Goal: Transaction & Acquisition: Purchase product/service

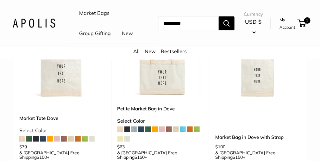
scroll to position [126, 0]
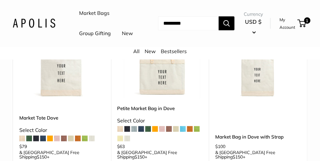
click at [176, 132] on span at bounding box center [176, 129] width 6 height 6
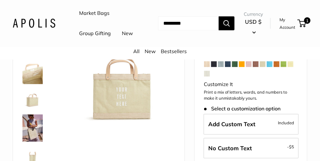
scroll to position [72, 0]
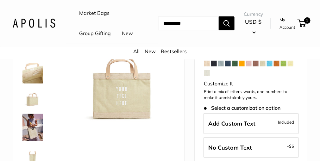
click at [248, 66] on span at bounding box center [249, 64] width 6 height 6
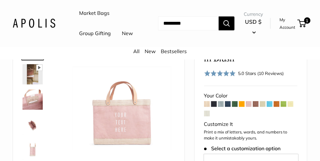
scroll to position [46, 0]
click at [263, 107] on span at bounding box center [263, 104] width 6 height 6
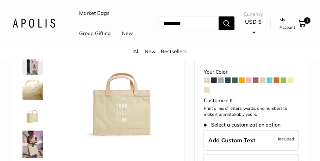
click at [207, 83] on span at bounding box center [207, 81] width 6 height 6
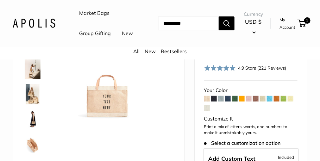
click at [28, 104] on img at bounding box center [32, 94] width 20 height 20
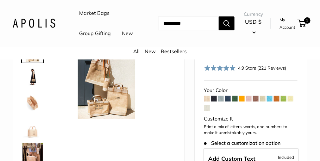
click at [31, 113] on img at bounding box center [32, 102] width 20 height 20
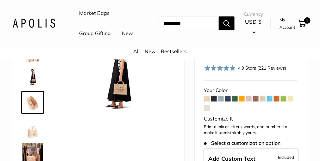
scroll to position [20, 0]
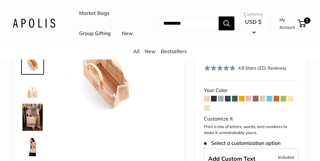
click at [31, 99] on img at bounding box center [32, 88] width 20 height 20
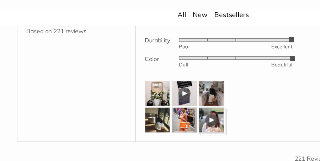
scroll to position [901, 0]
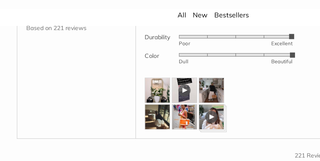
click at [118, 116] on img at bounding box center [118, 107] width 19 height 19
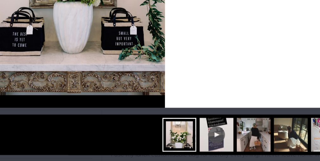
scroll to position [948, 0]
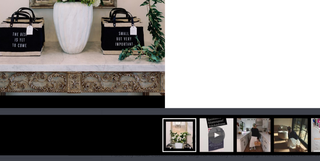
click at [214, 147] on img at bounding box center [215, 141] width 25 height 25
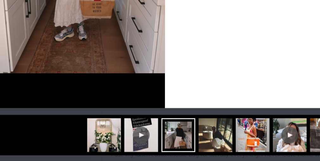
scroll to position [118, 0]
click at [219, 144] on img at bounding box center [214, 141] width 25 height 25
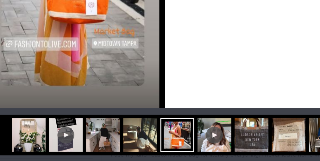
click at [240, 151] on img at bounding box center [241, 141] width 25 height 25
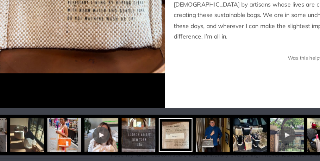
click at [259, 145] on img at bounding box center [268, 141] width 25 height 25
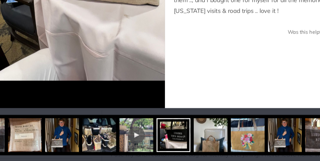
click at [214, 148] on img at bounding box center [210, 141] width 25 height 25
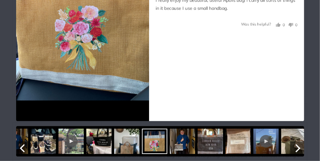
scroll to position [0, 0]
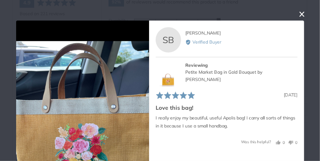
click at [298, 14] on button "close this modal window" at bounding box center [302, 14] width 8 height 8
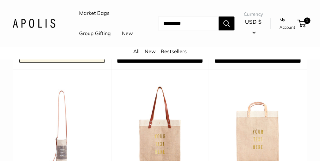
scroll to position [3069, 0]
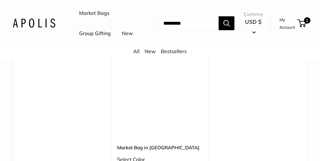
scroll to position [2900, 0]
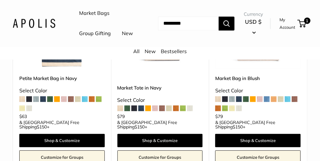
scroll to position [357, 0]
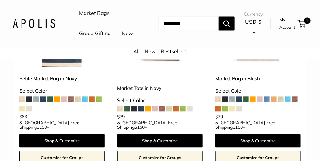
click at [25, 102] on div "Petite Market Bag in Navy Select Color $63 +" at bounding box center [61, 101] width 85 height 53
click at [28, 101] on span at bounding box center [29, 100] width 6 height 6
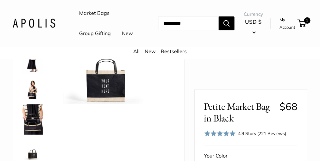
scroll to position [67, 0]
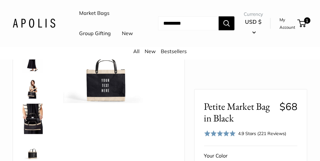
click at [34, 99] on img at bounding box center [32, 88] width 20 height 20
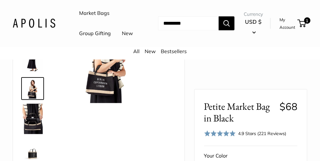
click at [30, 73] on img at bounding box center [32, 58] width 20 height 30
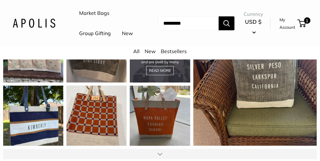
scroll to position [743, 0]
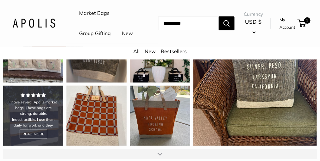
click at [24, 126] on div "I have several Apolis market bags. These bags are strong, durable, indestructib…" at bounding box center [33, 116] width 60 height 60
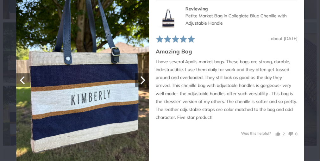
scroll to position [56, 0]
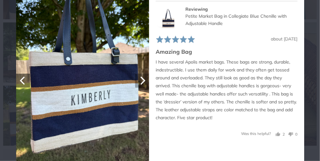
click at [146, 79] on icon "Next" at bounding box center [142, 81] width 8 height 8
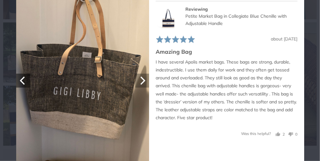
click at [146, 79] on icon "Next" at bounding box center [142, 81] width 8 height 8
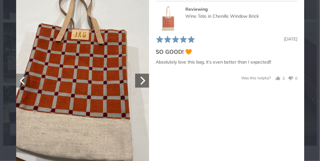
click at [21, 79] on icon "Previous" at bounding box center [22, 81] width 5 height 8
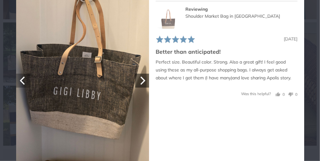
click at [21, 79] on icon "Previous" at bounding box center [22, 81] width 5 height 8
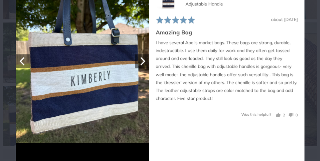
scroll to position [743, 0]
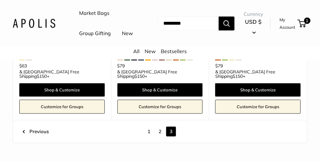
scroll to position [408, 0]
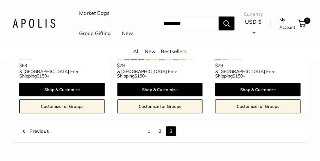
click at [148, 126] on link "1" at bounding box center [149, 131] width 10 height 10
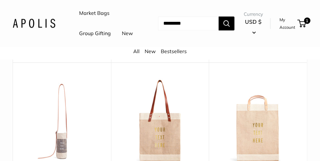
scroll to position [3065, 0]
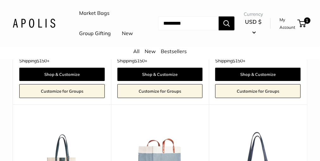
scroll to position [1302, 0]
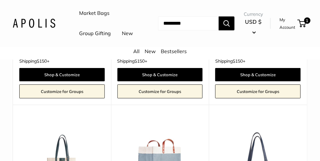
click at [0, 0] on img at bounding box center [0, 0] width 0 height 0
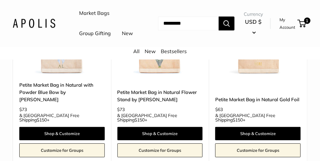
scroll to position [2413, 0]
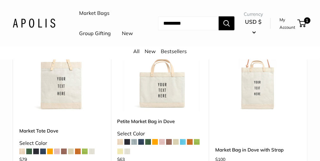
scroll to position [112, 0]
click at [0, 0] on img at bounding box center [0, 0] width 0 height 0
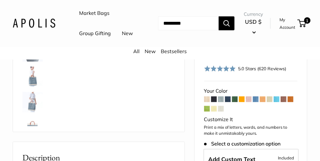
scroll to position [145, 0]
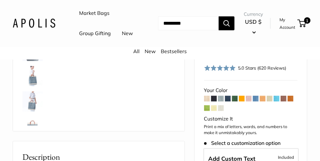
click at [206, 102] on span at bounding box center [207, 99] width 6 height 6
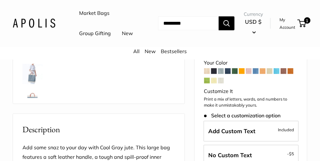
scroll to position [173, 0]
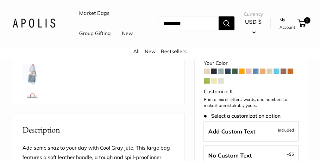
click at [206, 74] on span at bounding box center [207, 72] width 6 height 6
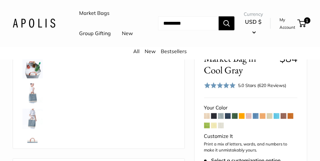
scroll to position [135, 0]
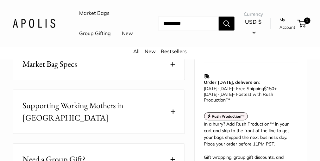
scroll to position [364, 0]
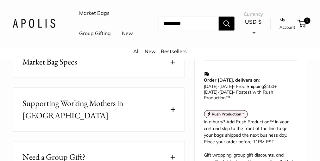
click at [172, 64] on span at bounding box center [173, 62] width 4 height 4
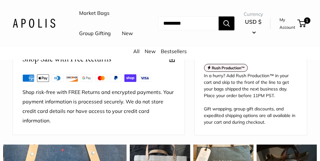
scroll to position [599, 0]
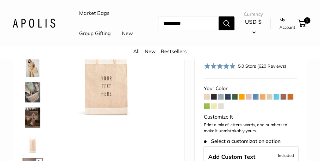
scroll to position [43, 0]
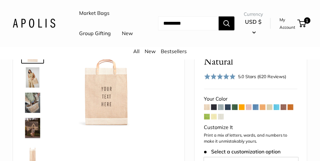
click at [193, 44] on div "Market Bags Group Gifting New Need help? Text Us: 20919 hello@apolisglobal.com …" at bounding box center [160, 23] width 295 height 41
click at [252, 37] on button "USD $" at bounding box center [253, 27] width 19 height 20
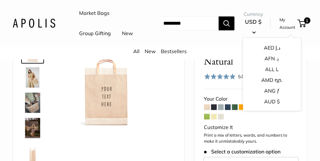
click at [159, 111] on div "Best Seller 13" wide, 18" high, 8" deep; handles: 3.5" Pause Play % buffered 00…" at bounding box center [99, 133] width 156 height 189
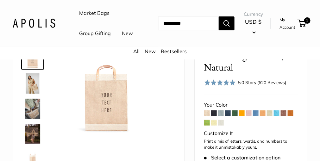
scroll to position [37, 0]
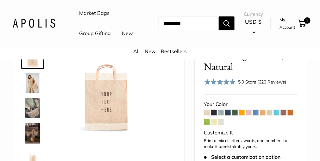
click at [27, 118] on img at bounding box center [32, 108] width 20 height 20
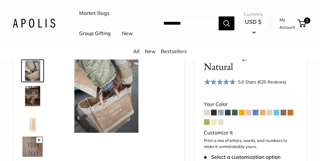
click at [31, 106] on img at bounding box center [32, 96] width 20 height 20
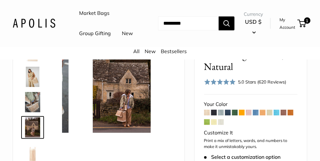
scroll to position [0, 0]
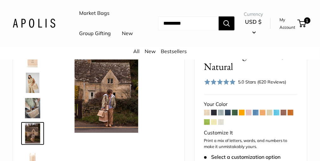
click at [32, 68] on img at bounding box center [32, 57] width 20 height 20
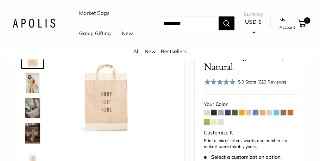
click at [29, 93] on img at bounding box center [32, 83] width 20 height 20
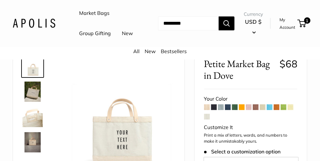
scroll to position [29, 0]
click at [214, 110] on span at bounding box center [214, 107] width 6 height 6
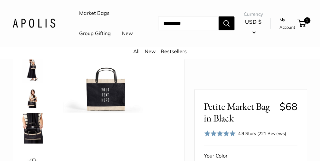
scroll to position [58, 0]
click at [36, 108] on img at bounding box center [32, 98] width 20 height 20
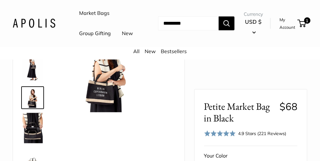
click at [31, 83] on img at bounding box center [32, 67] width 20 height 30
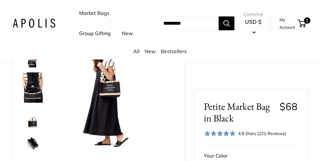
click at [32, 103] on img at bounding box center [32, 87] width 20 height 30
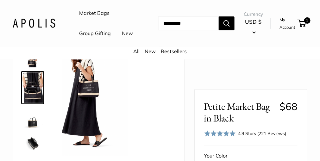
scroll to position [10, 0]
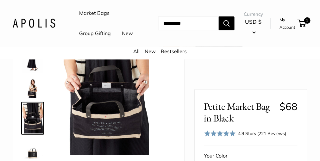
click at [32, 98] on img at bounding box center [32, 88] width 20 height 20
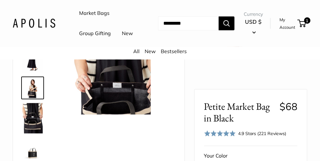
scroll to position [0, 0]
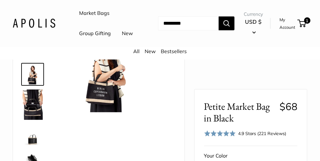
click at [33, 120] on img at bounding box center [32, 105] width 20 height 30
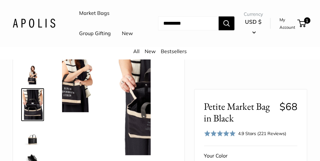
scroll to position [10, 0]
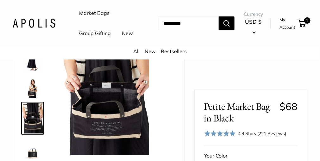
click at [31, 73] on img at bounding box center [32, 57] width 20 height 30
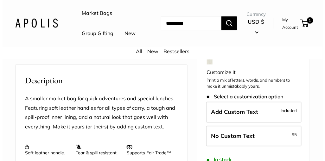
scroll to position [222, 0]
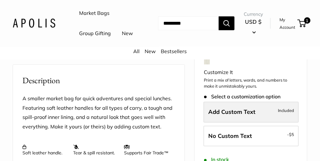
click at [222, 116] on label "Add Custom Text Included" at bounding box center [251, 112] width 95 height 21
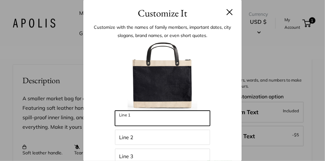
click at [144, 117] on input "Line 1" at bounding box center [162, 118] width 95 height 15
type input "**********"
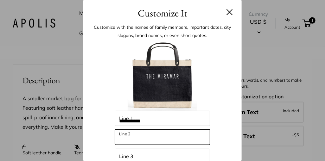
click at [127, 136] on input "Line 2" at bounding box center [162, 137] width 95 height 15
type input "*********"
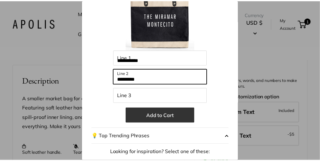
scroll to position [63, 0]
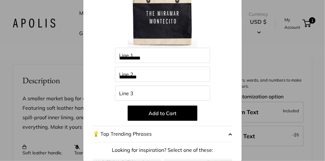
click at [270, 67] on div "**********" at bounding box center [162, 80] width 325 height 161
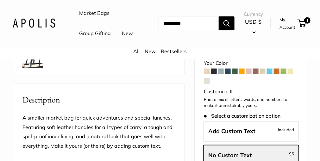
scroll to position [217, 0]
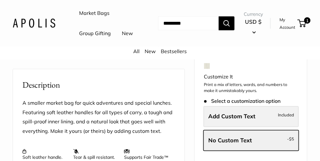
click at [236, 120] on span "Add Custom Text" at bounding box center [232, 116] width 47 height 7
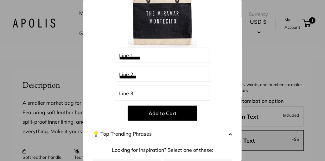
click at [164, 26] on img at bounding box center [163, 13] width 70 height 70
click at [256, 19] on div "**********" at bounding box center [162, 80] width 325 height 161
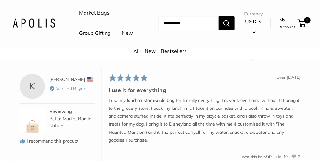
scroll to position [1012, 0]
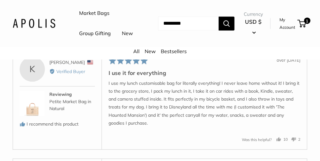
click at [35, 116] on img at bounding box center [32, 103] width 25 height 25
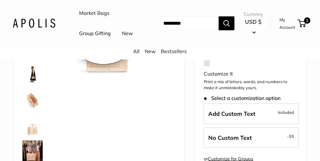
scroll to position [97, 0]
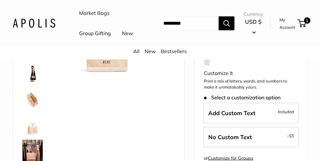
click at [31, 110] on img at bounding box center [32, 99] width 20 height 20
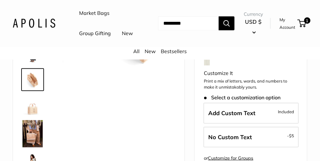
scroll to position [0, 0]
click at [33, 115] on img at bounding box center [32, 105] width 20 height 20
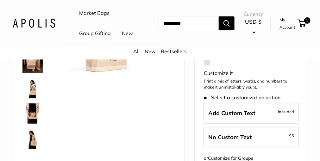
scroll to position [95, 0]
click at [31, 97] on img at bounding box center [32, 87] width 20 height 20
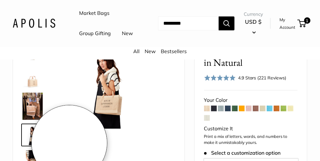
scroll to position [38, 0]
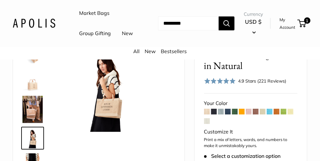
click at [254, 115] on span at bounding box center [256, 112] width 6 height 6
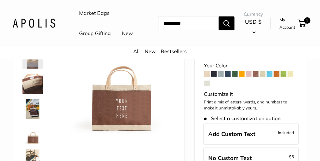
scroll to position [61, 0]
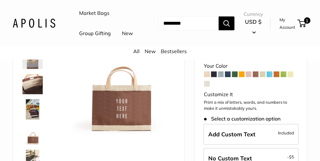
click at [220, 77] on span at bounding box center [221, 75] width 6 height 6
click at [207, 87] on span at bounding box center [207, 84] width 6 height 6
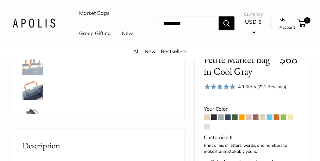
scroll to position [158, 0]
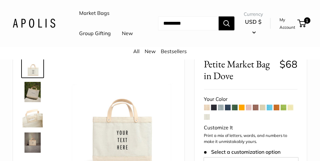
scroll to position [28, 0]
click at [229, 110] on span at bounding box center [228, 107] width 6 height 6
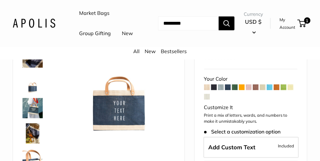
scroll to position [63, 0]
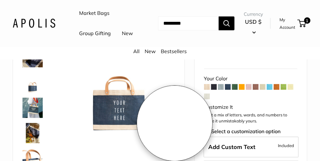
click at [175, 123] on div "Make it yours with custom text." at bounding box center [119, 78] width 114 height 114
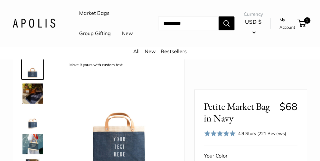
scroll to position [22, 0]
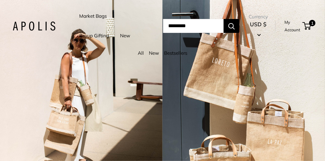
click at [246, 53] on div "All New Bestsellers" at bounding box center [162, 55] width 325 height 12
